Goal: Navigation & Orientation: Find specific page/section

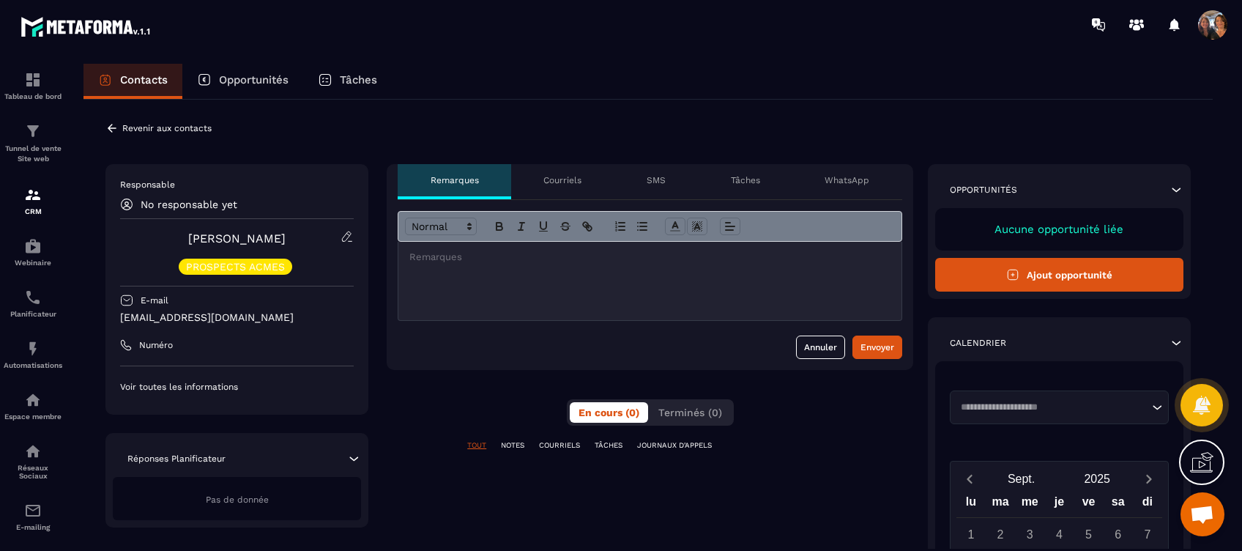
scroll to position [5207, 0]
click at [814, 340] on button "Annuler" at bounding box center [820, 346] width 49 height 23
click at [807, 341] on button "Annuler" at bounding box center [820, 346] width 49 height 23
click at [563, 172] on div "Courriels" at bounding box center [562, 181] width 103 height 35
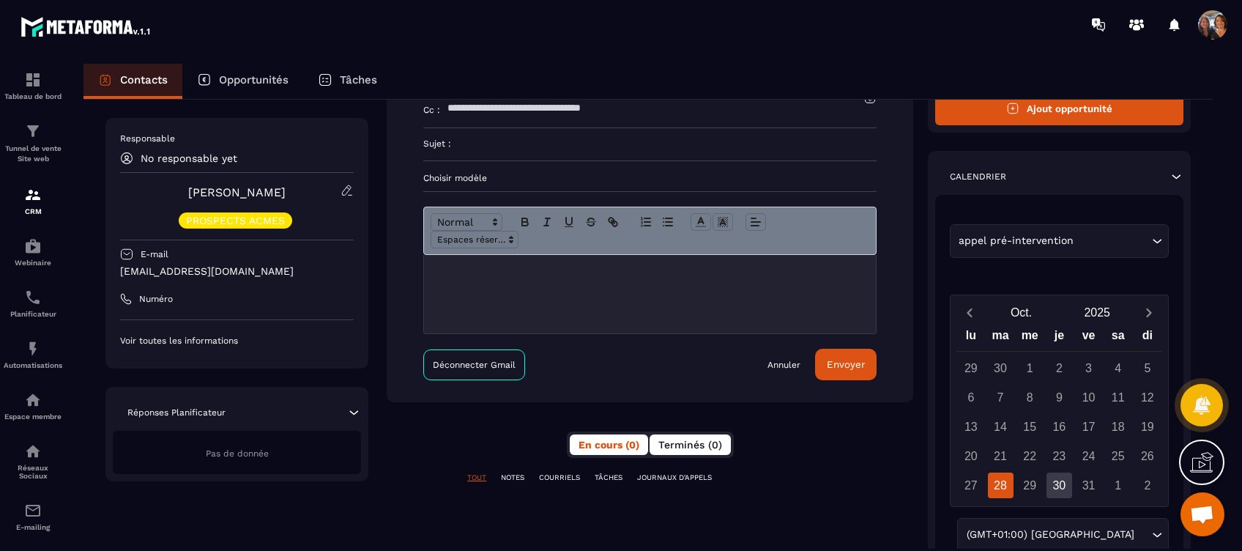
scroll to position [195, 0]
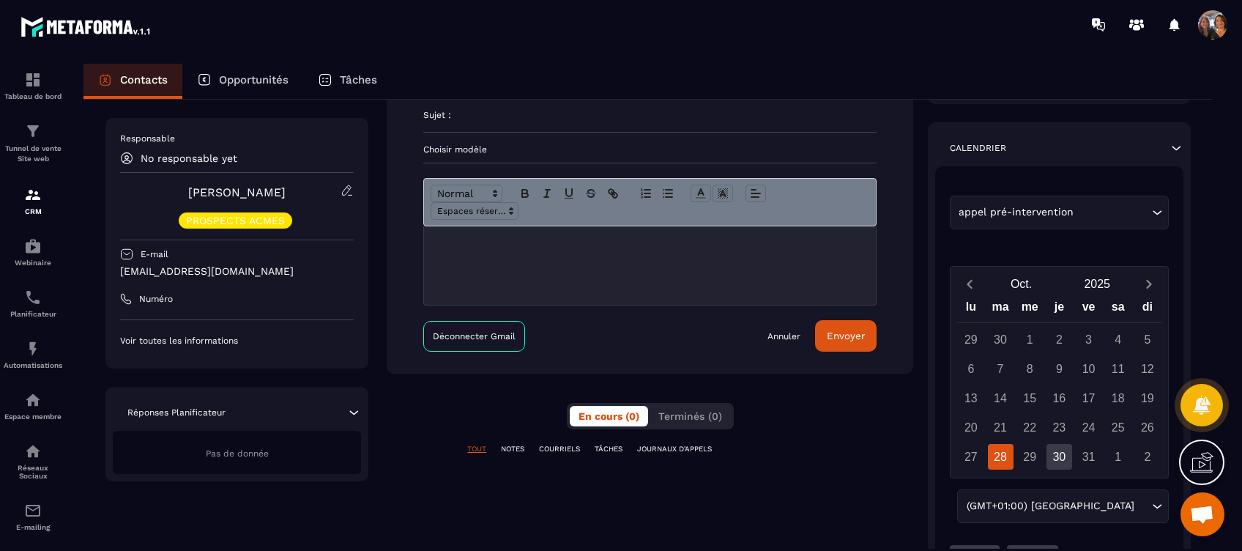
click at [572, 450] on p "COURRIELS" at bounding box center [559, 449] width 41 height 10
click at [615, 445] on p "TÂCHES" at bounding box center [609, 449] width 28 height 10
click at [666, 444] on p "JOURNAUX D'APPELS" at bounding box center [674, 449] width 75 height 10
click at [511, 445] on p "NOTES" at bounding box center [512, 449] width 23 height 10
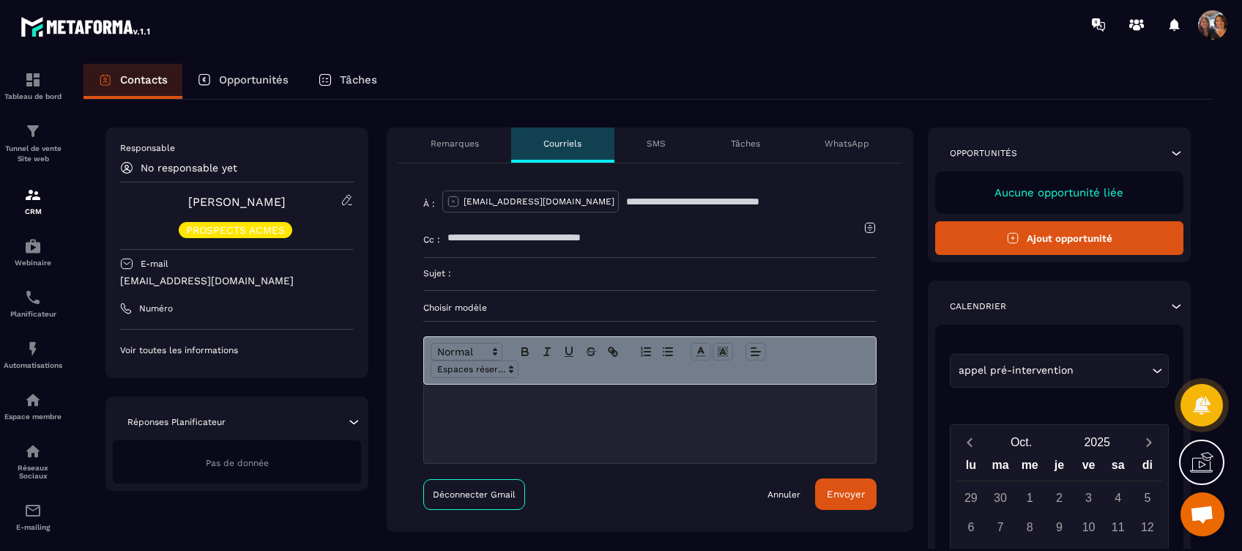
scroll to position [0, 0]
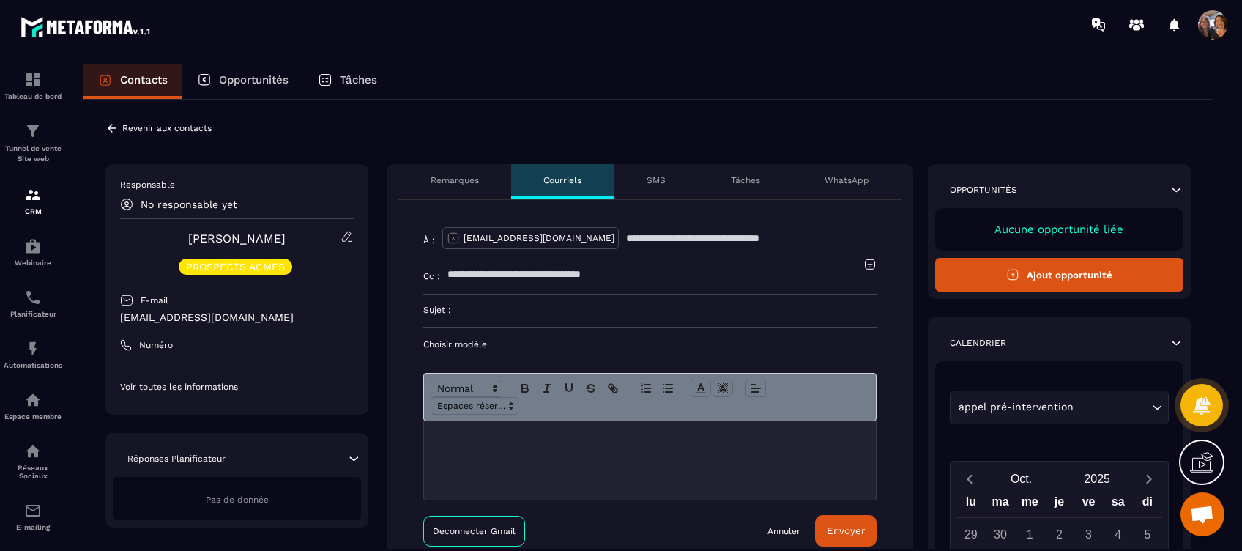
click at [152, 135] on div "**********" at bounding box center [649, 470] width 1130 height 740
click at [158, 127] on p "Revenir aux contacts" at bounding box center [166, 128] width 89 height 10
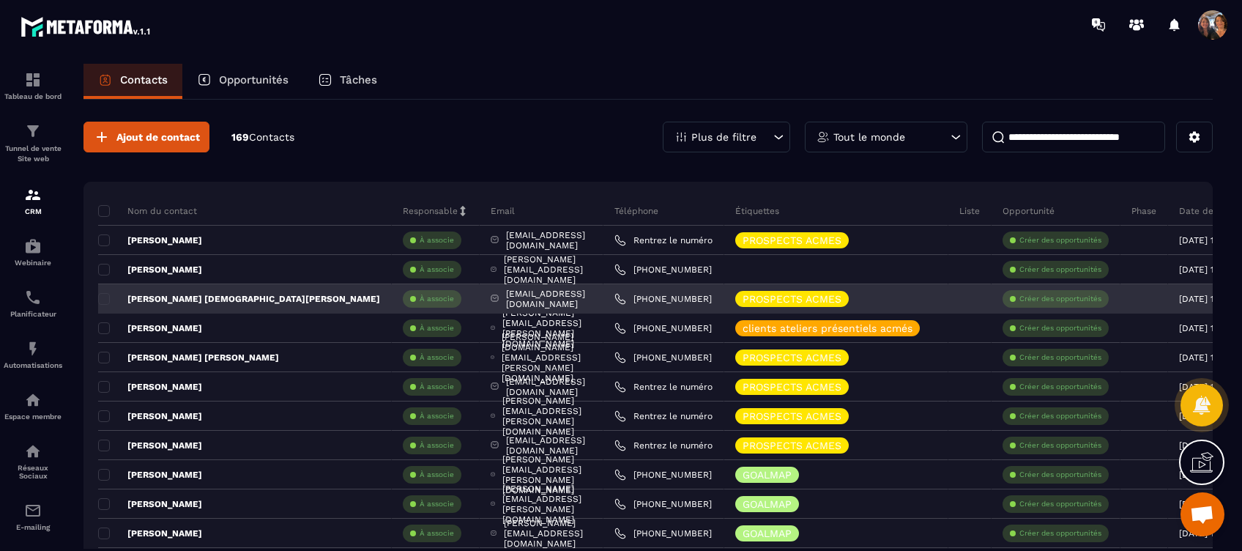
click at [246, 294] on div "[PERSON_NAME] [DEMOGRAPHIC_DATA][PERSON_NAME]" at bounding box center [245, 298] width 294 height 29
